Goal: Navigation & Orientation: Find specific page/section

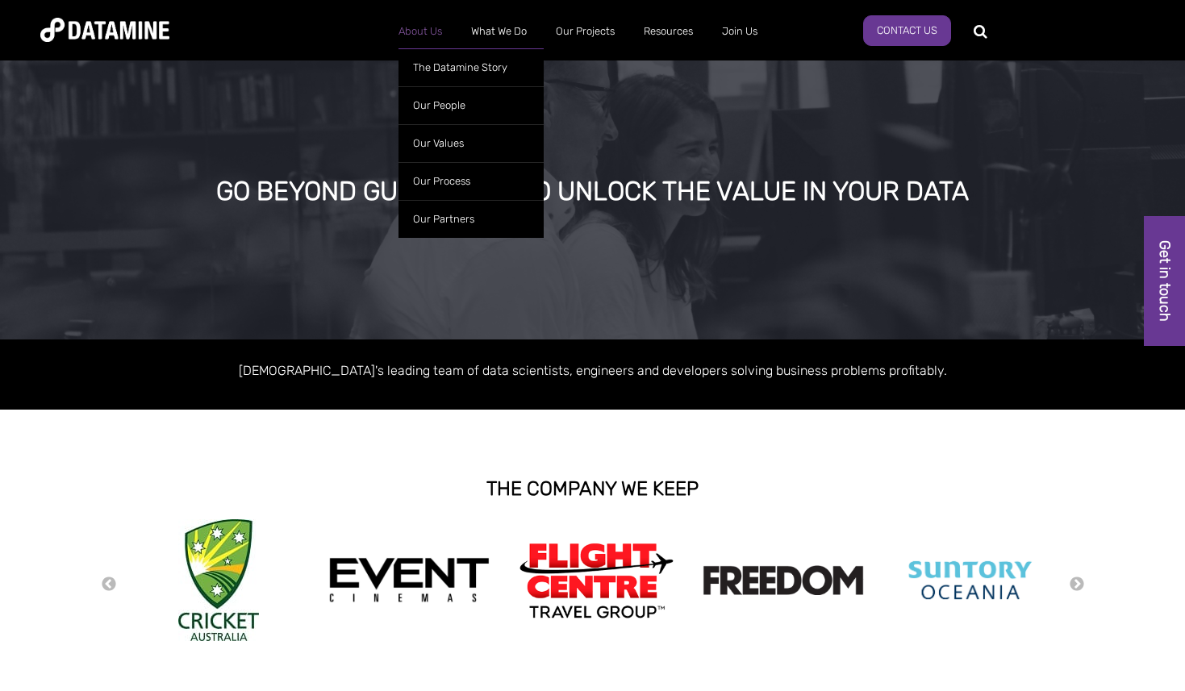
click at [431, 36] on link "About Us" at bounding box center [420, 31] width 73 height 42
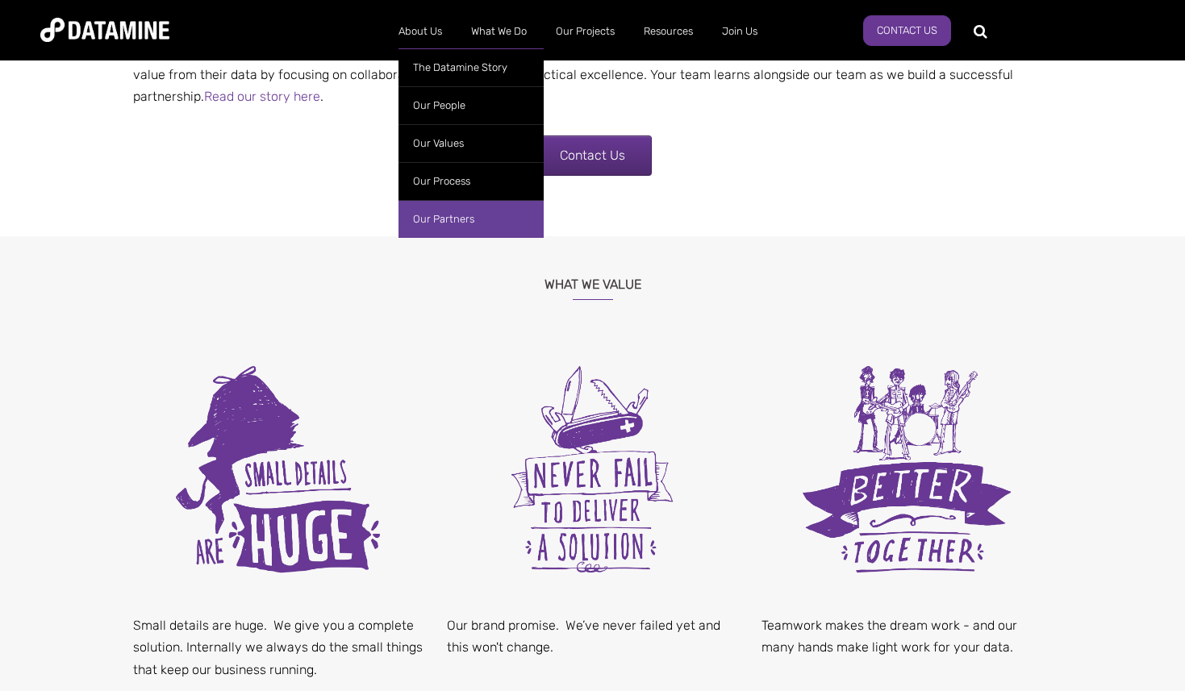
scroll to position [823, 0]
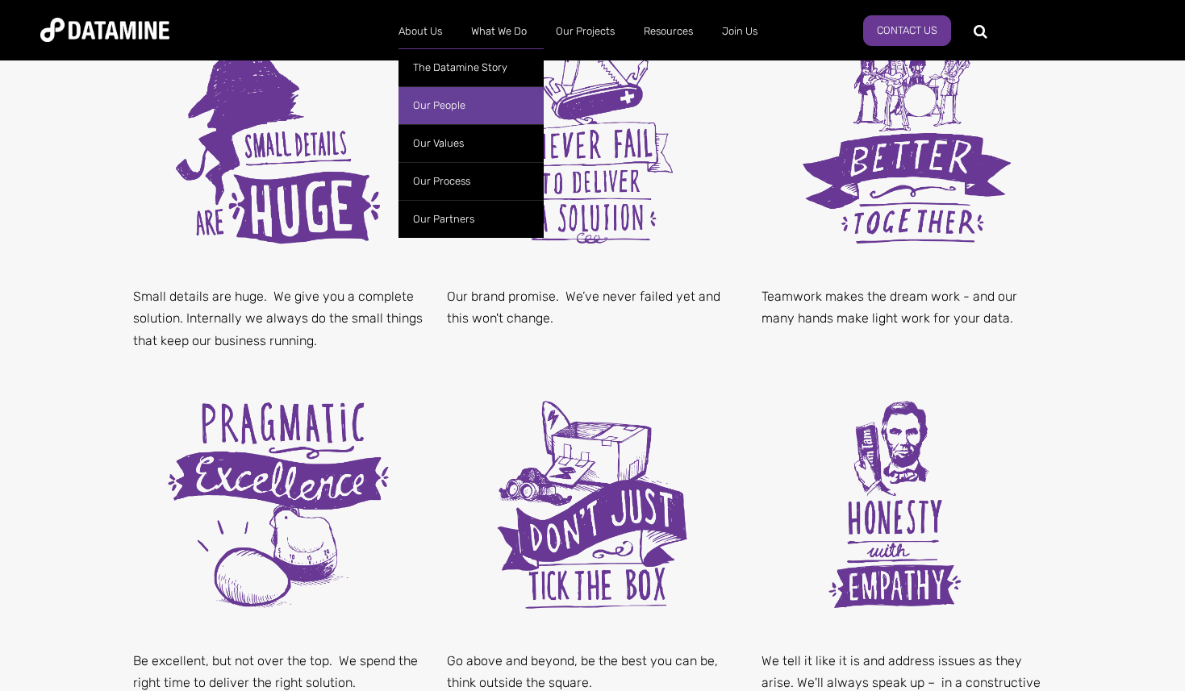
click at [455, 103] on link "Our People" at bounding box center [470, 105] width 145 height 38
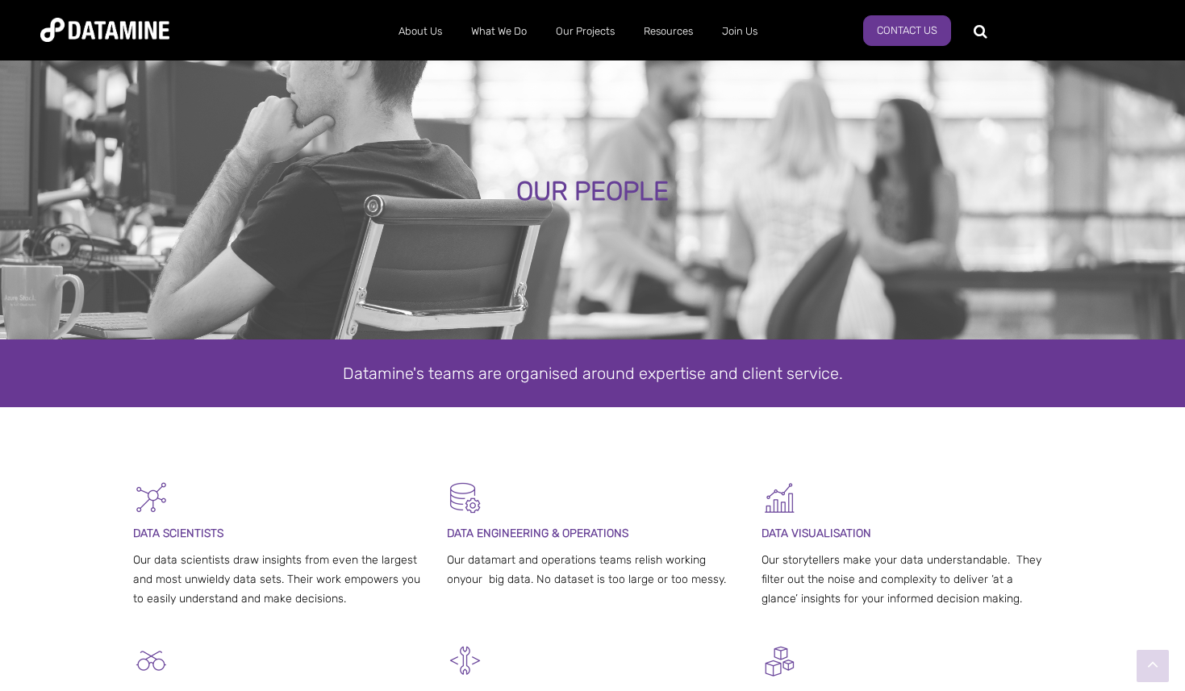
scroll to position [329, 0]
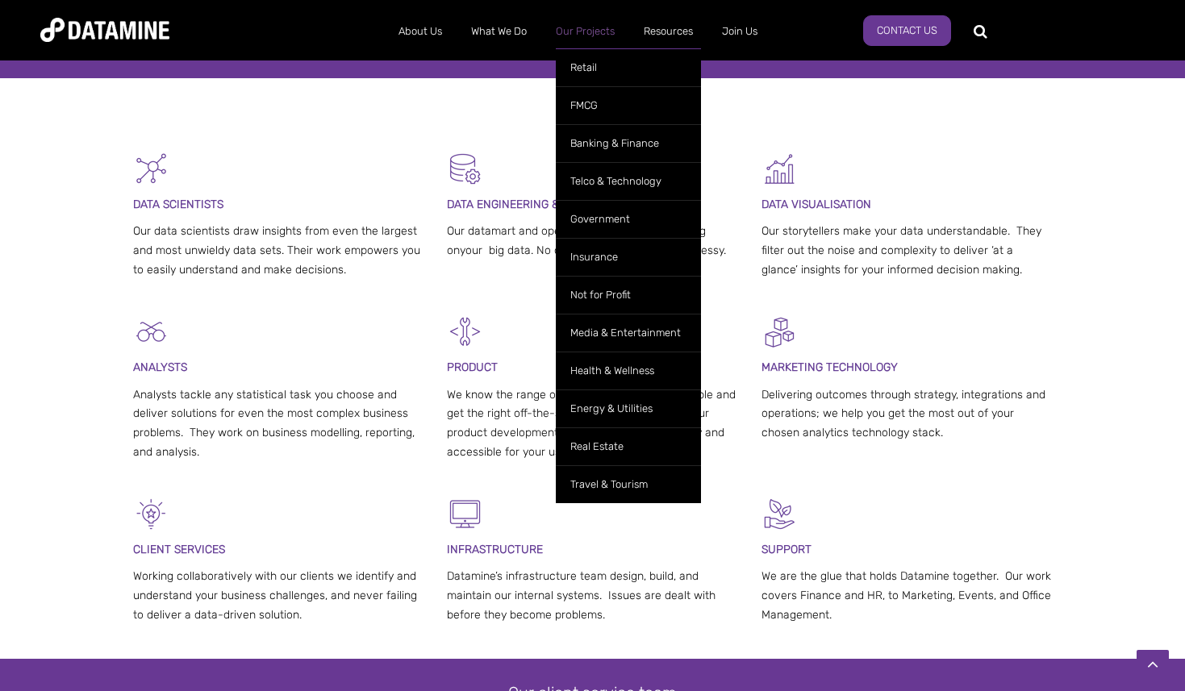
click at [580, 31] on link "Our Projects" at bounding box center [585, 31] width 88 height 42
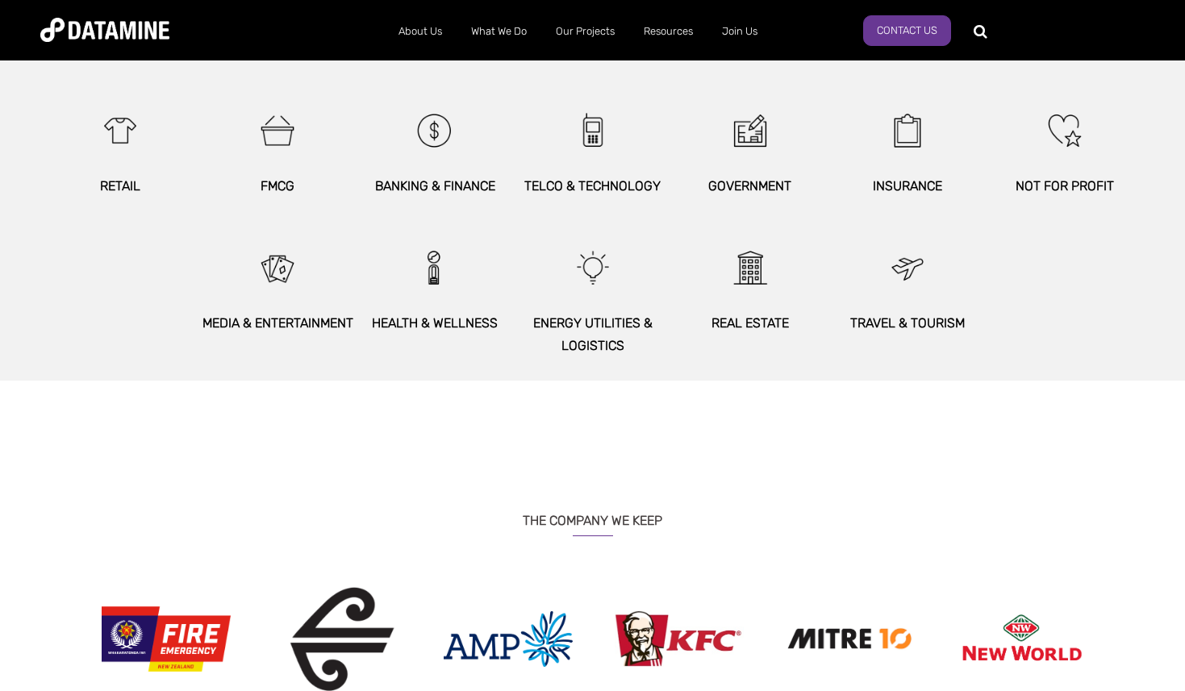
scroll to position [1419, 0]
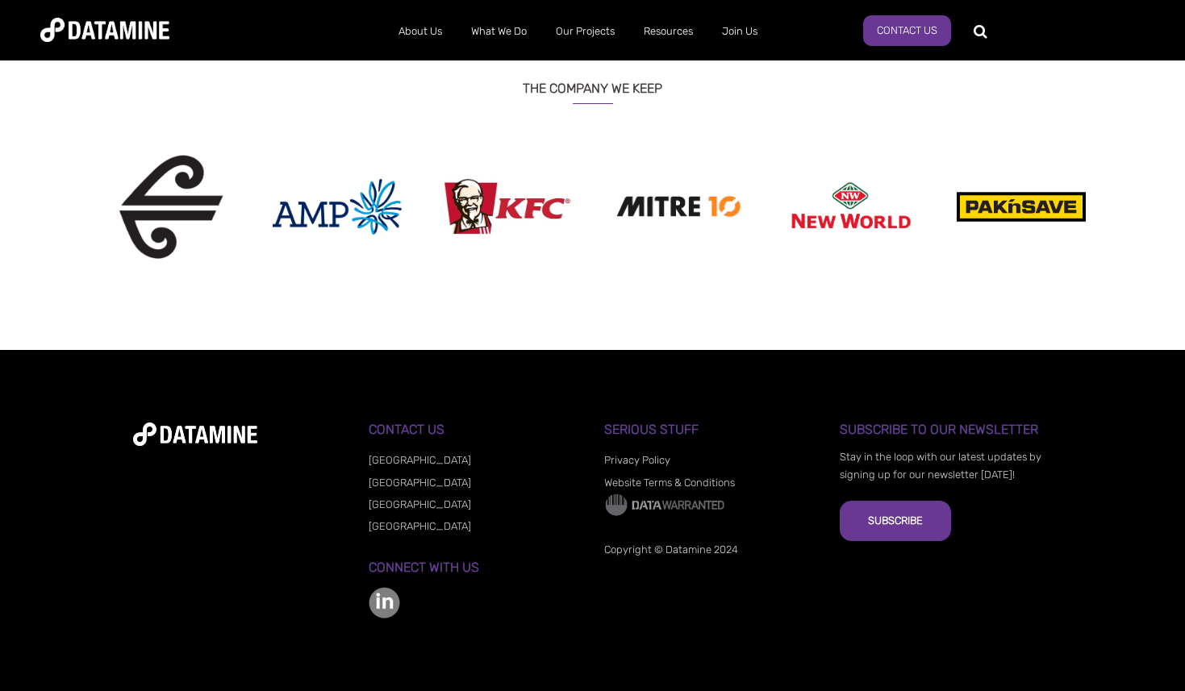
click at [394, 502] on link "[GEOGRAPHIC_DATA]" at bounding box center [420, 504] width 102 height 12
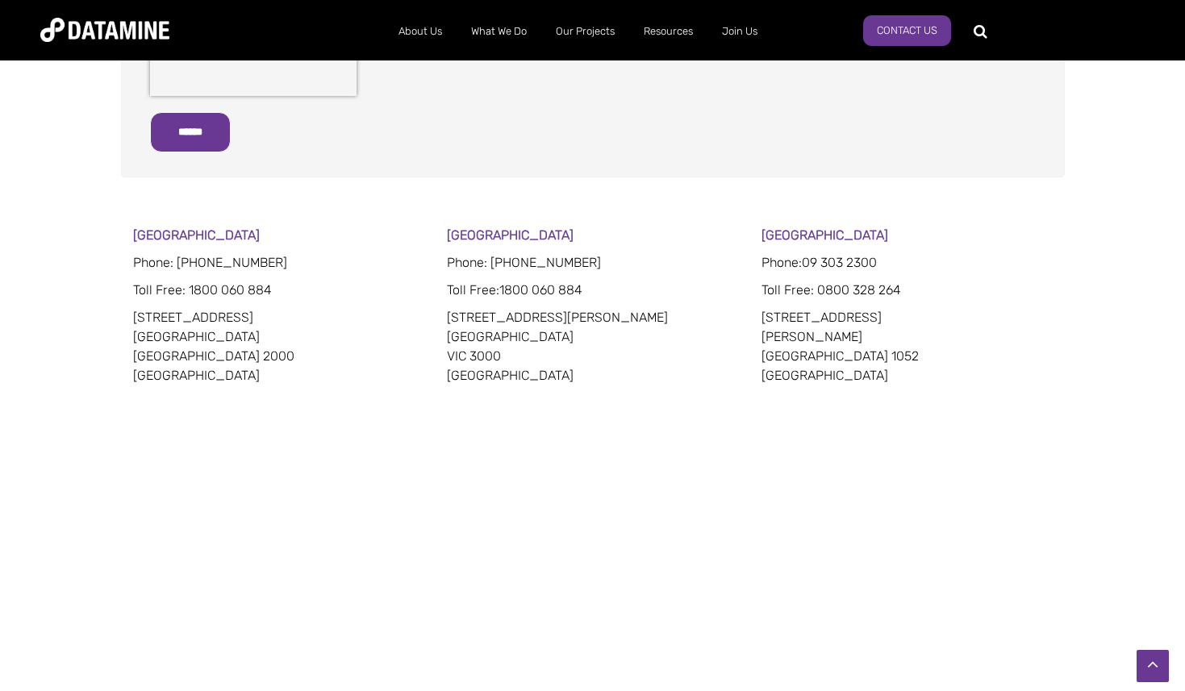
scroll to position [905, 0]
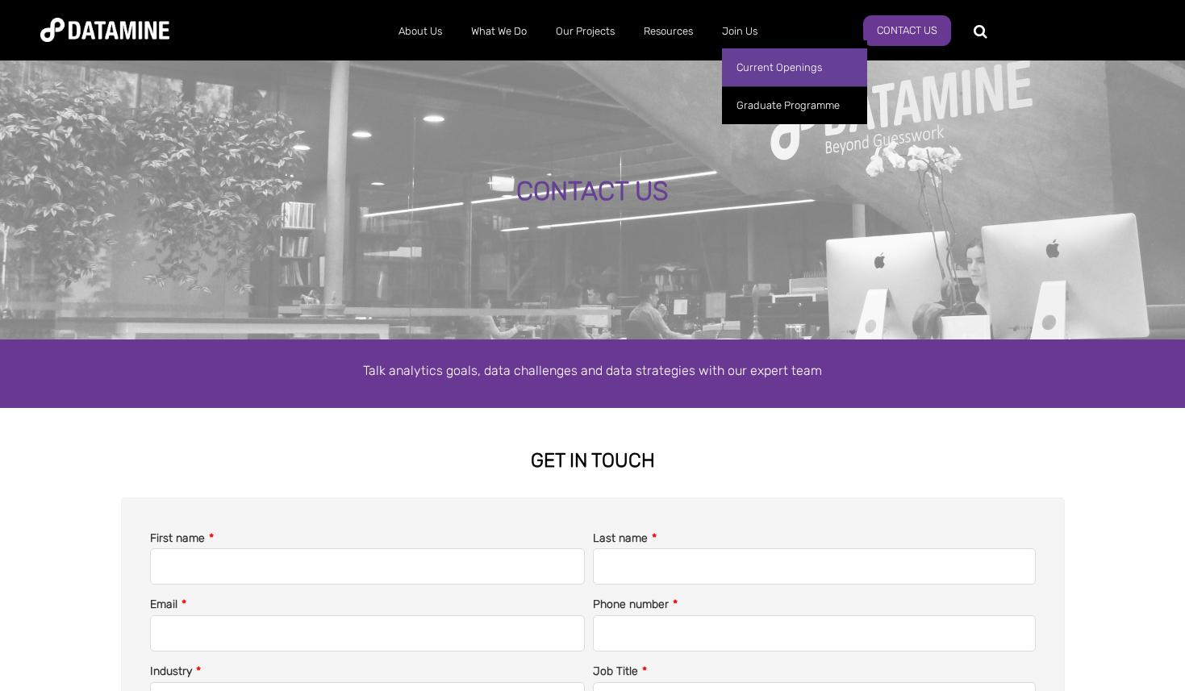
scroll to position [905, 0]
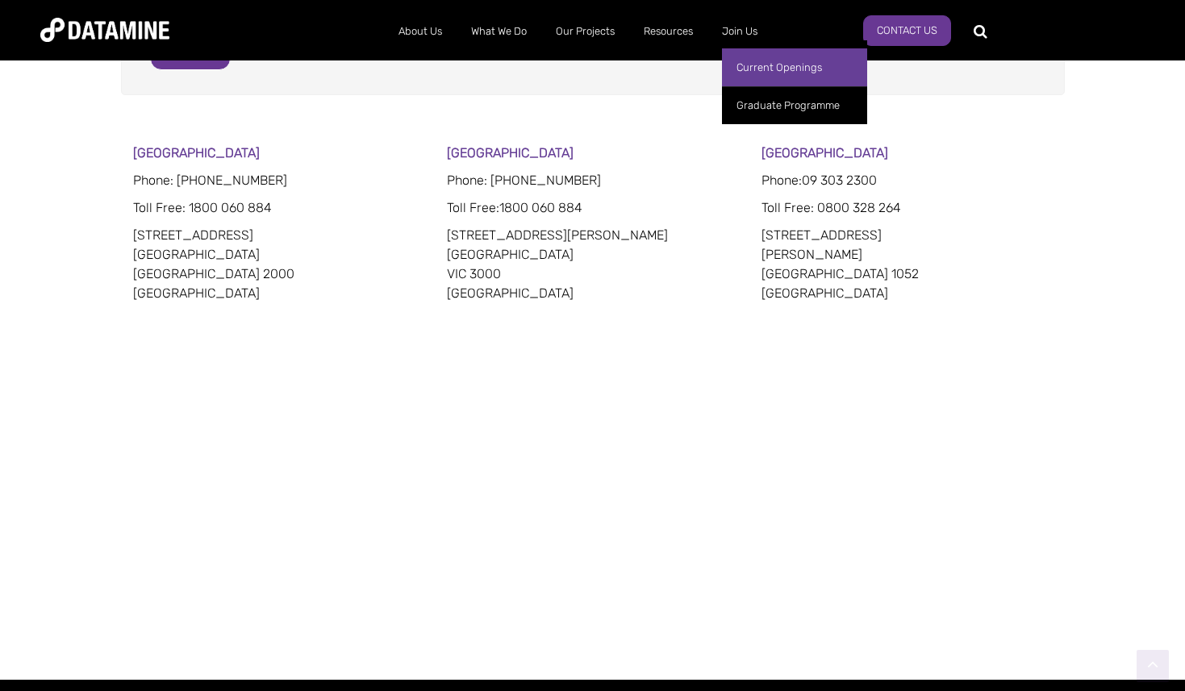
click at [748, 59] on link "Current Openings" at bounding box center [794, 67] width 145 height 38
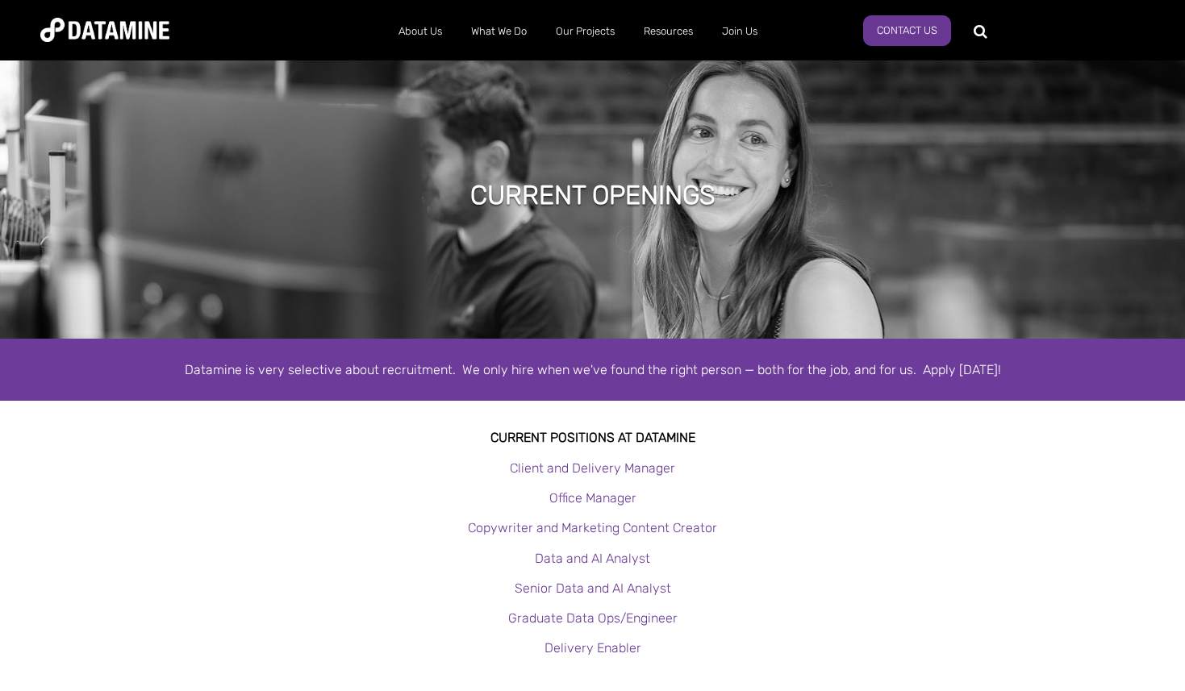
scroll to position [165, 0]
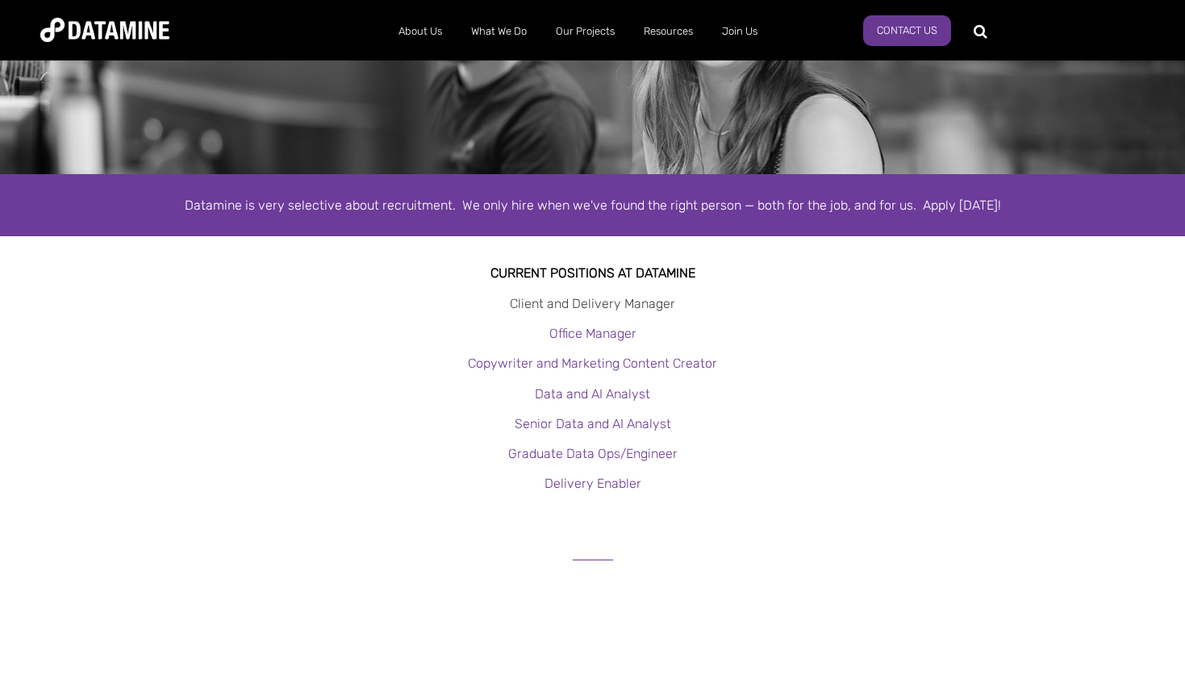
click at [614, 298] on link "Client and Delivery Manager" at bounding box center [592, 303] width 165 height 15
